Goal: Complete application form

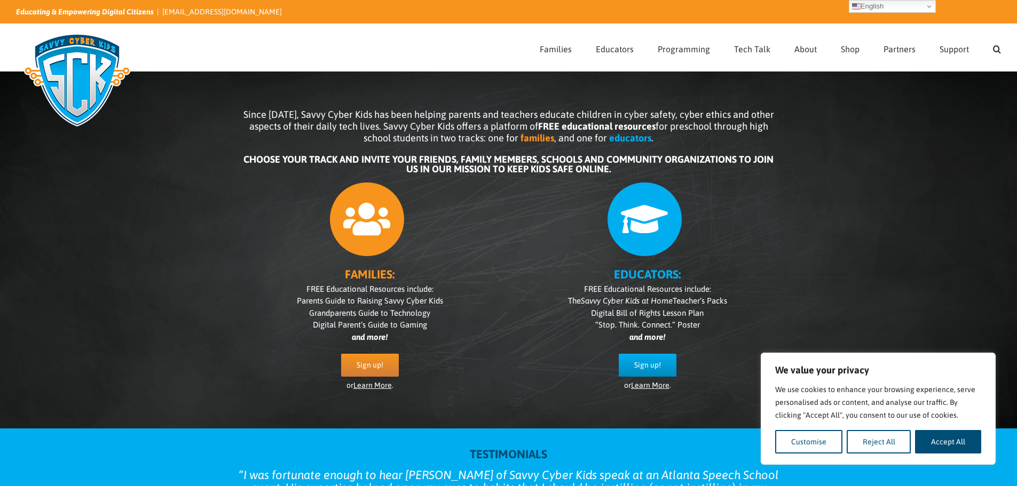
click at [641, 229] on icon at bounding box center [644, 219] width 75 height 75
click at [641, 368] on span "Sign up!" at bounding box center [647, 365] width 27 height 9
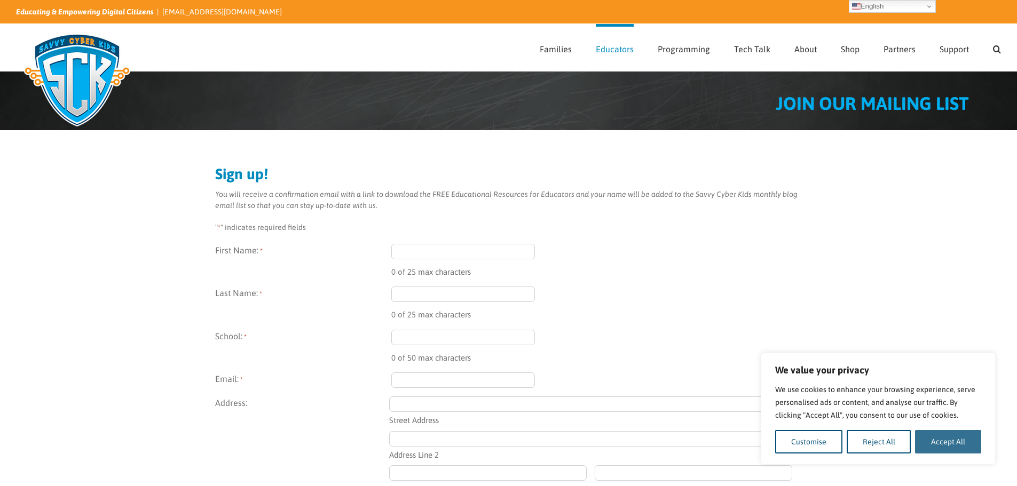
click at [952, 436] on button "Accept All" at bounding box center [948, 441] width 66 height 23
checkbox input "true"
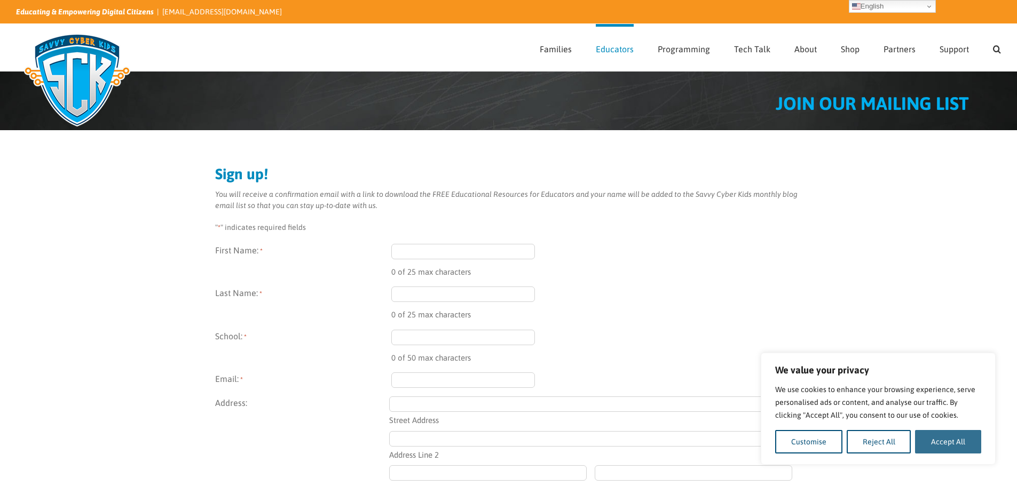
checkbox input "true"
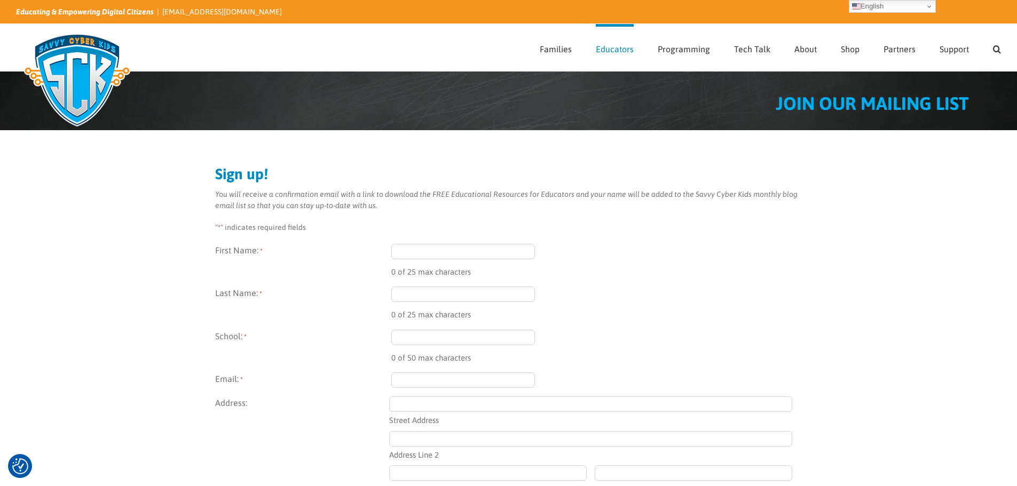
click at [405, 249] on input "First Name: *" at bounding box center [463, 251] width 144 height 15
type input "Karen"
type input "Daley"
type input "1625 Newton Avenue"
type input "San Diego"
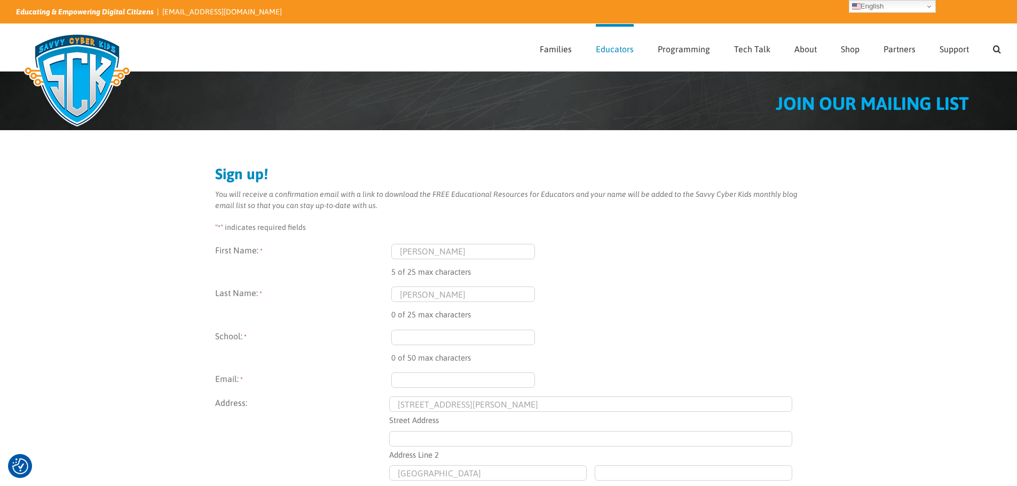
type input "CA"
type input "92113"
select select "United States"
type input "(760) 445-7356"
type input "Karen"
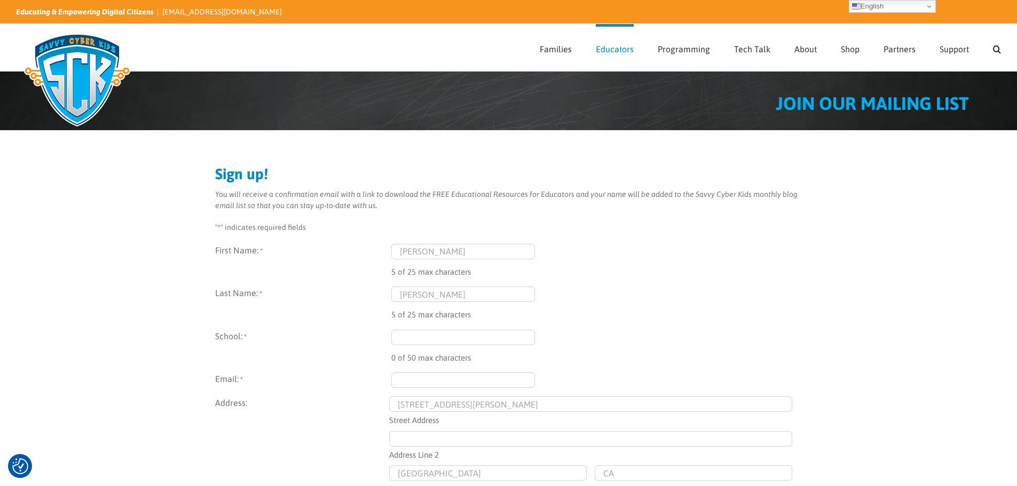
click at [424, 336] on input "School: *" at bounding box center [463, 337] width 144 height 15
type input "m"
type input "Monarch School"
click at [419, 376] on input "Email: *" at bounding box center [463, 380] width 144 height 15
type input "kdaley@sdcoe.net"
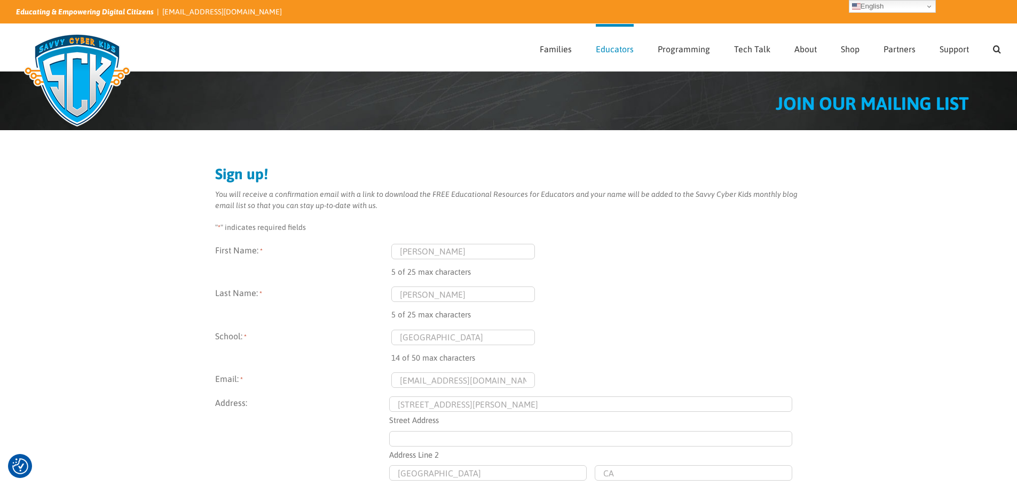
type input "(760) 445-7356"
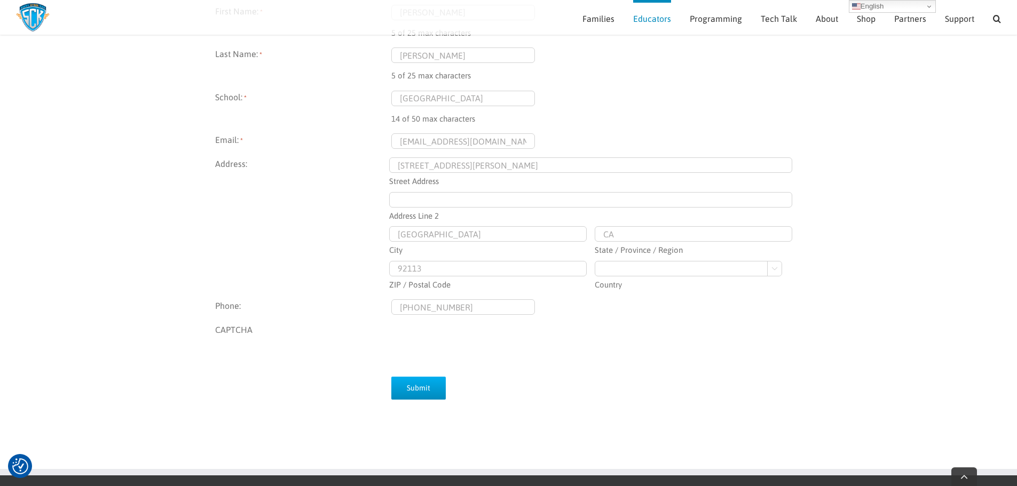
scroll to position [235, 0]
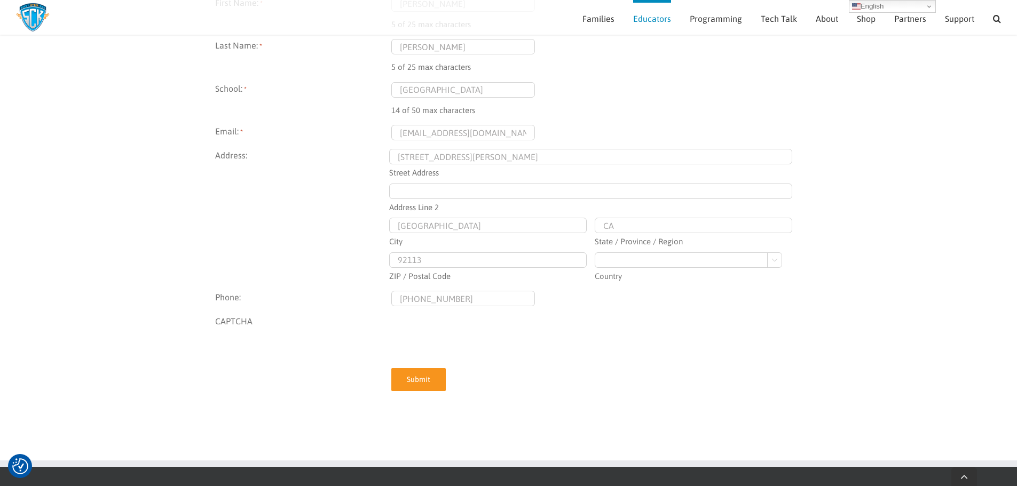
click at [430, 381] on input "Submit" at bounding box center [418, 379] width 54 height 23
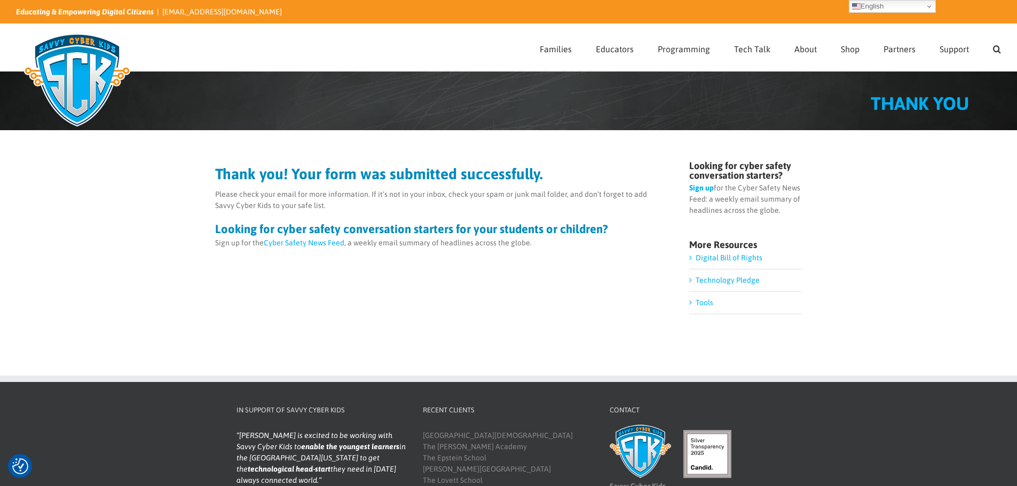
click at [718, 255] on link "Digital Bill of Rights" at bounding box center [729, 258] width 67 height 9
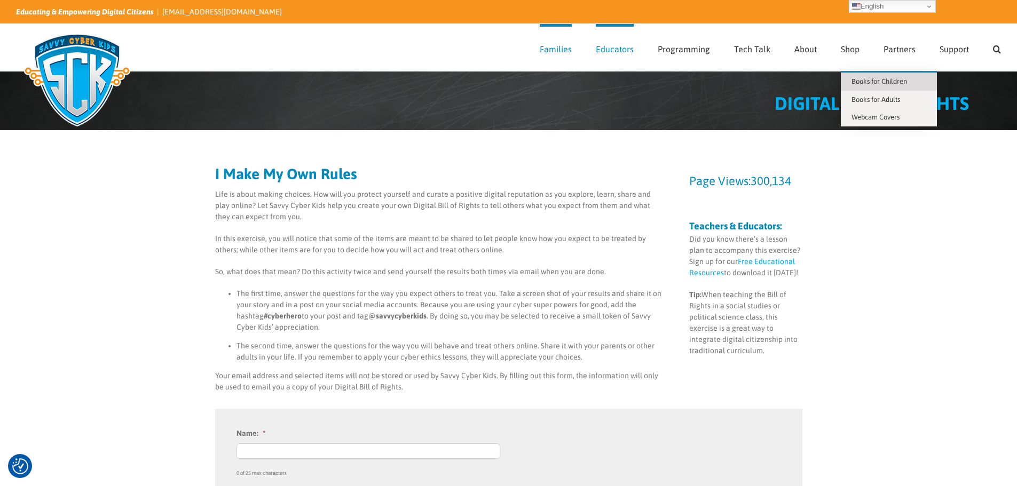
click at [860, 84] on span "Books for Children" at bounding box center [880, 81] width 56 height 8
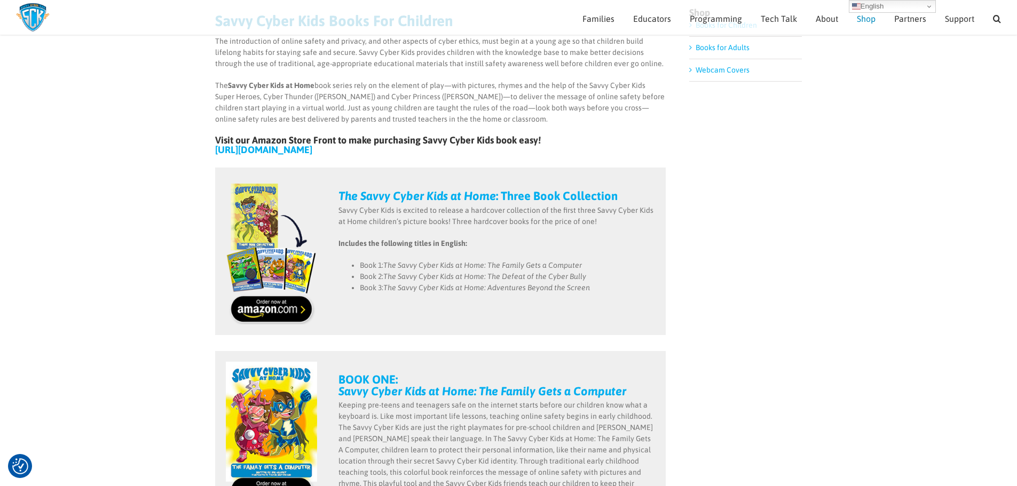
scroll to position [113, 0]
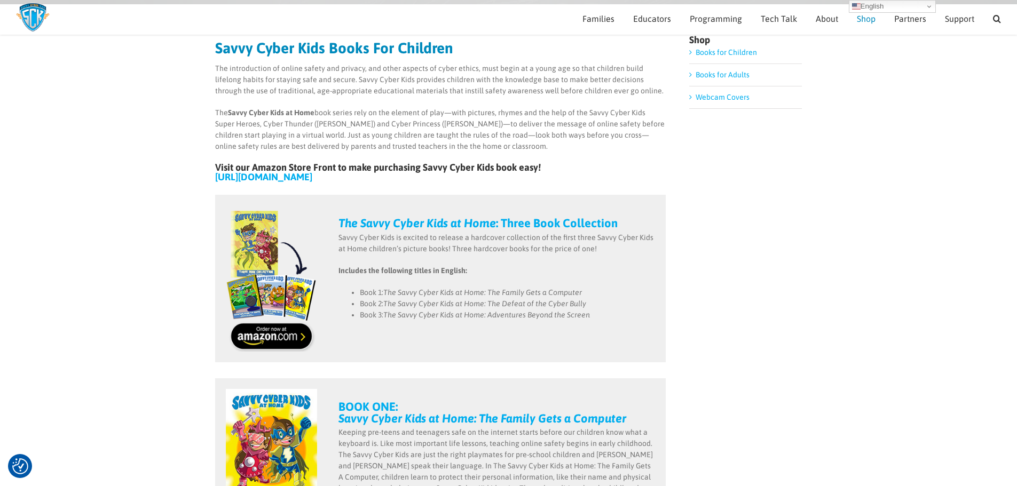
click at [256, 176] on link "[URL][DOMAIN_NAME]" at bounding box center [263, 176] width 97 height 11
